Goal: Check status: Check status

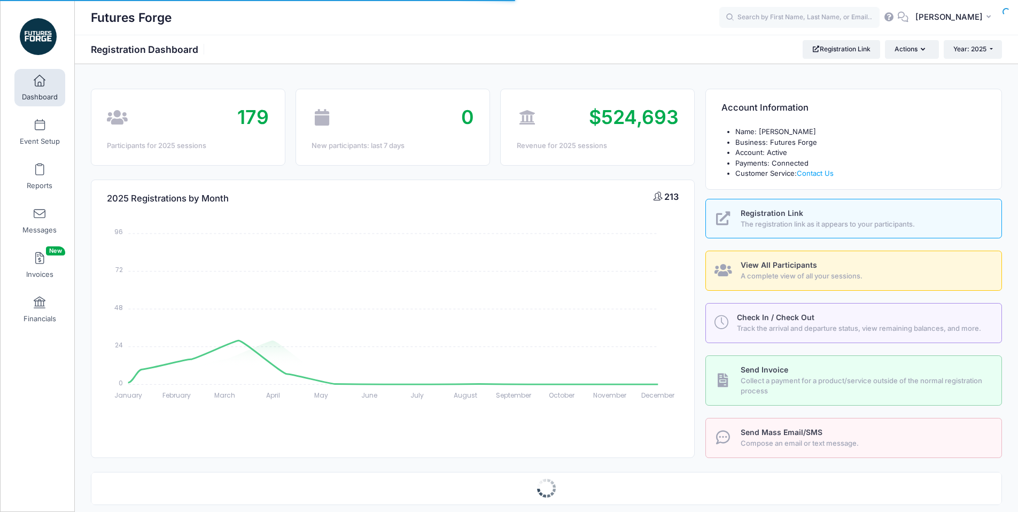
select select
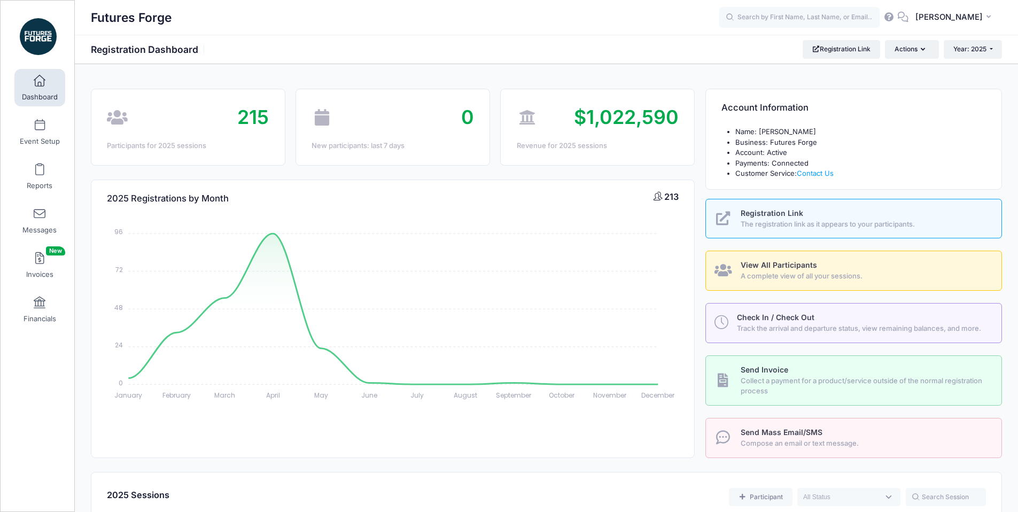
click at [970, 59] on div "Futures Forge Registration Dashboard Registration Link Actions Year: 2025 Year:…" at bounding box center [546, 49] width 943 height 29
click at [971, 51] on span "Year: 2025" at bounding box center [969, 49] width 33 height 8
click at [965, 67] on link "Year: 2026" at bounding box center [978, 70] width 69 height 14
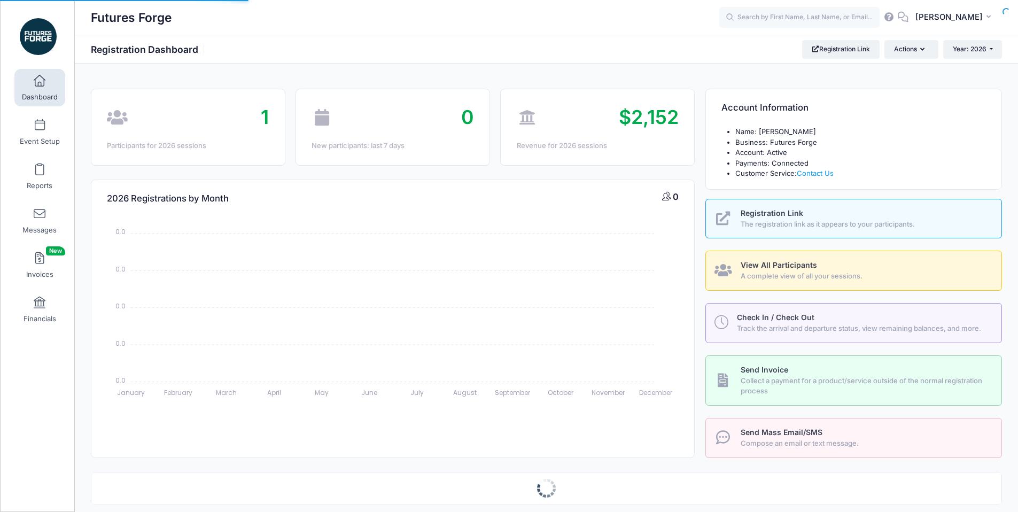
select select
